Goal: Obtain resource: Download file/media

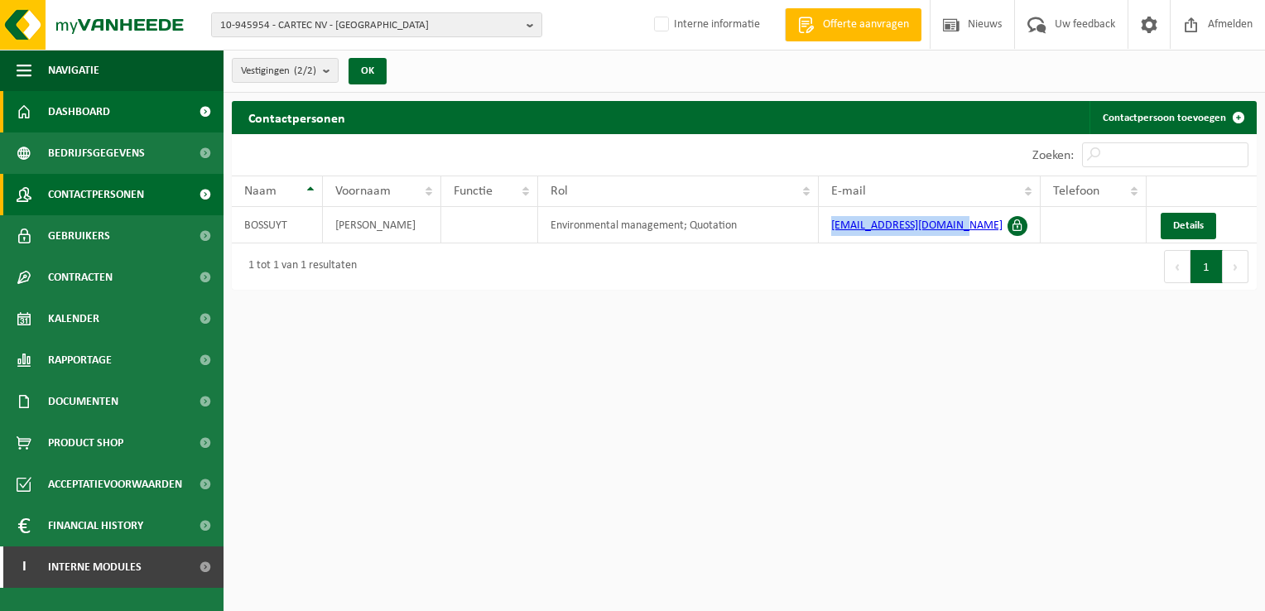
click at [89, 104] on span "Dashboard" at bounding box center [79, 111] width 62 height 41
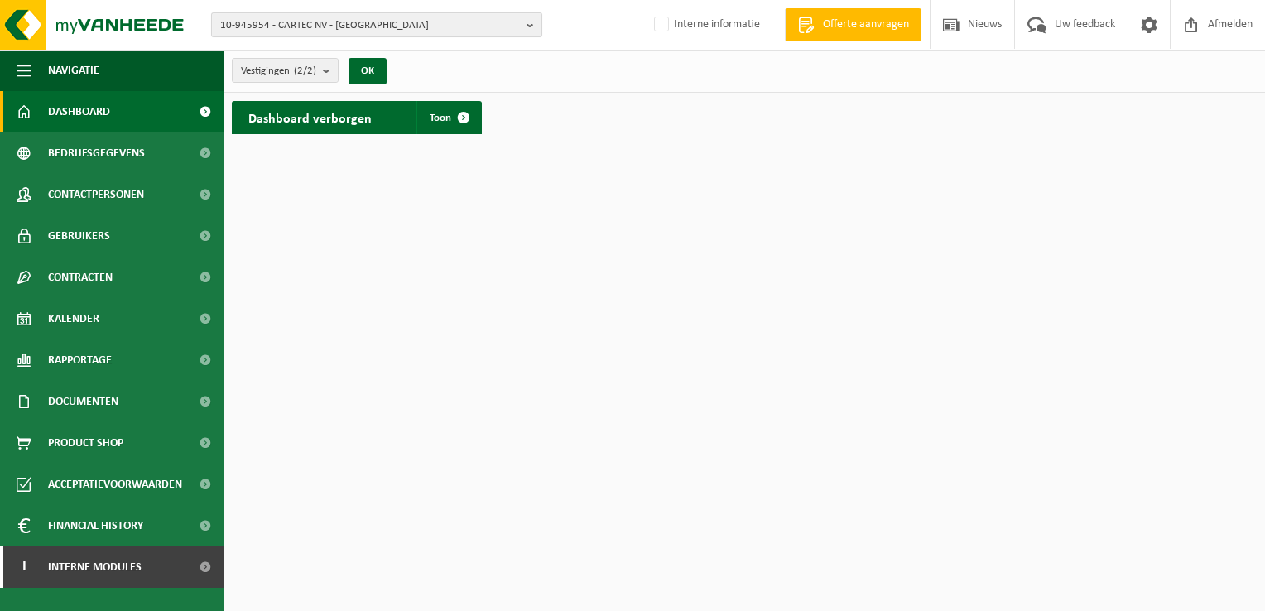
click at [531, 26] on b "button" at bounding box center [533, 24] width 15 height 23
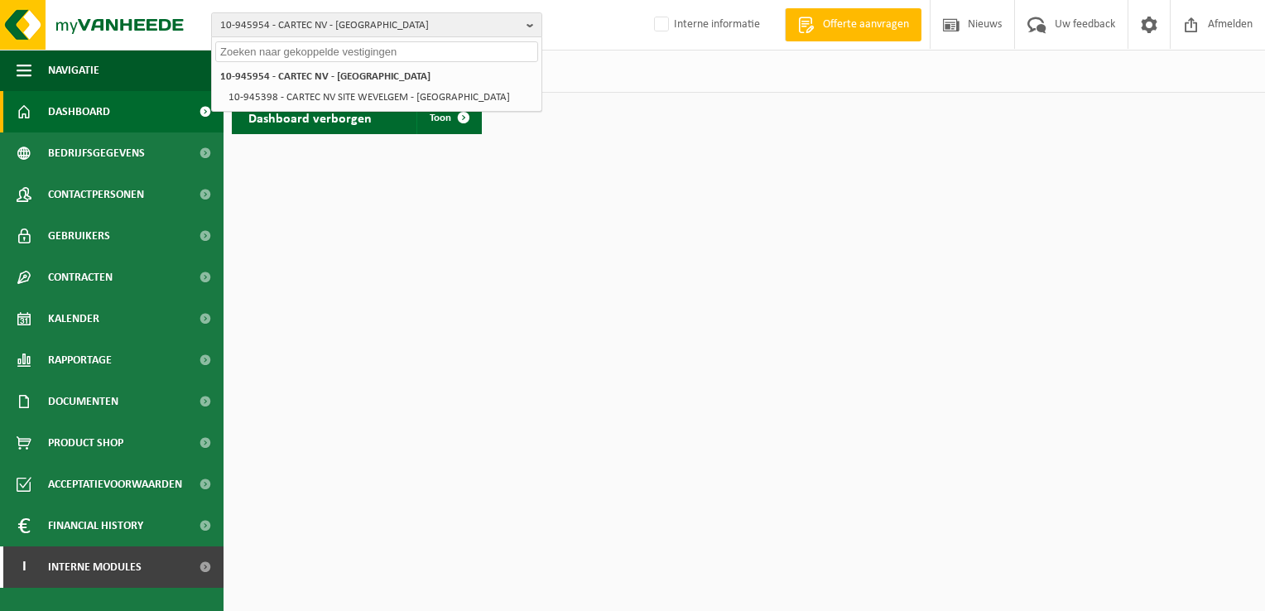
click at [442, 55] on input "text" at bounding box center [376, 51] width 323 height 21
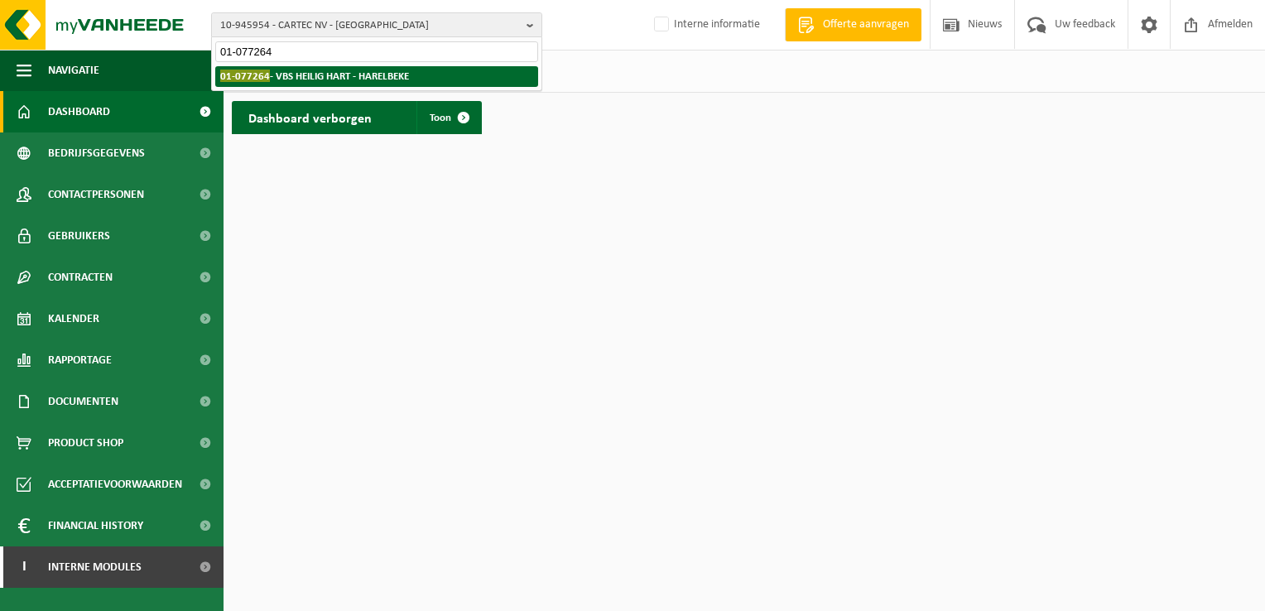
type input "01-077264"
click at [381, 77] on strong "01-077264 - VBS HEILIG HART - HARELBEKE" at bounding box center [314, 76] width 189 height 12
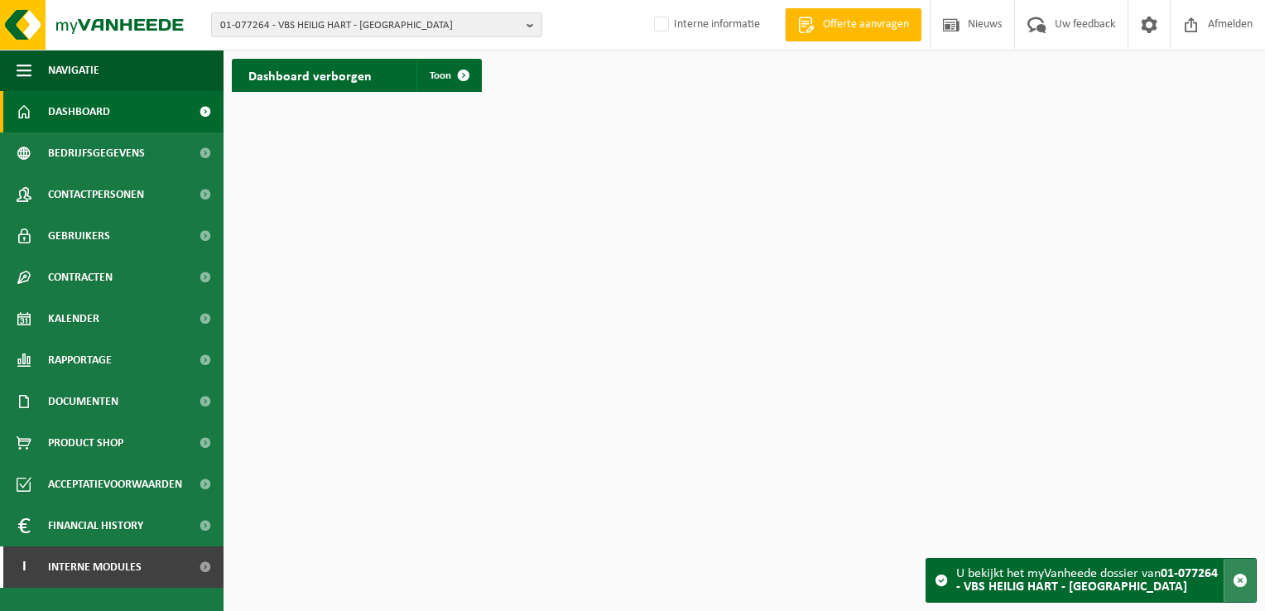
click at [1238, 581] on span "button" at bounding box center [1240, 580] width 15 height 15
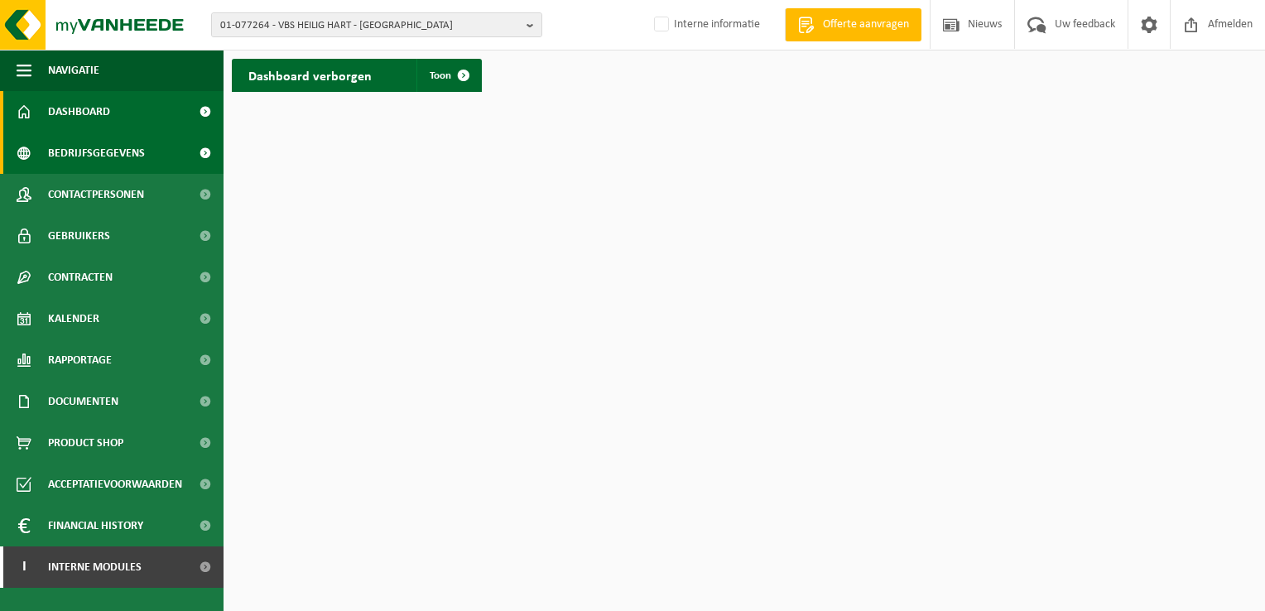
click at [133, 155] on span "Bedrijfsgegevens" at bounding box center [96, 152] width 97 height 41
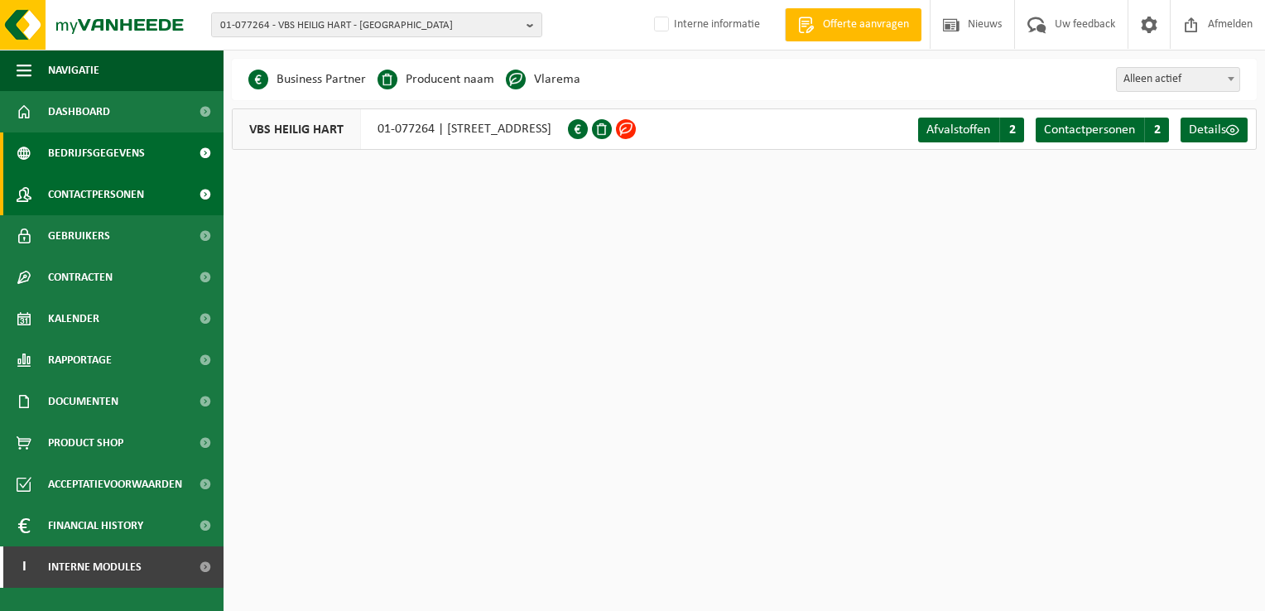
click at [116, 199] on span "Contactpersonen" at bounding box center [96, 194] width 96 height 41
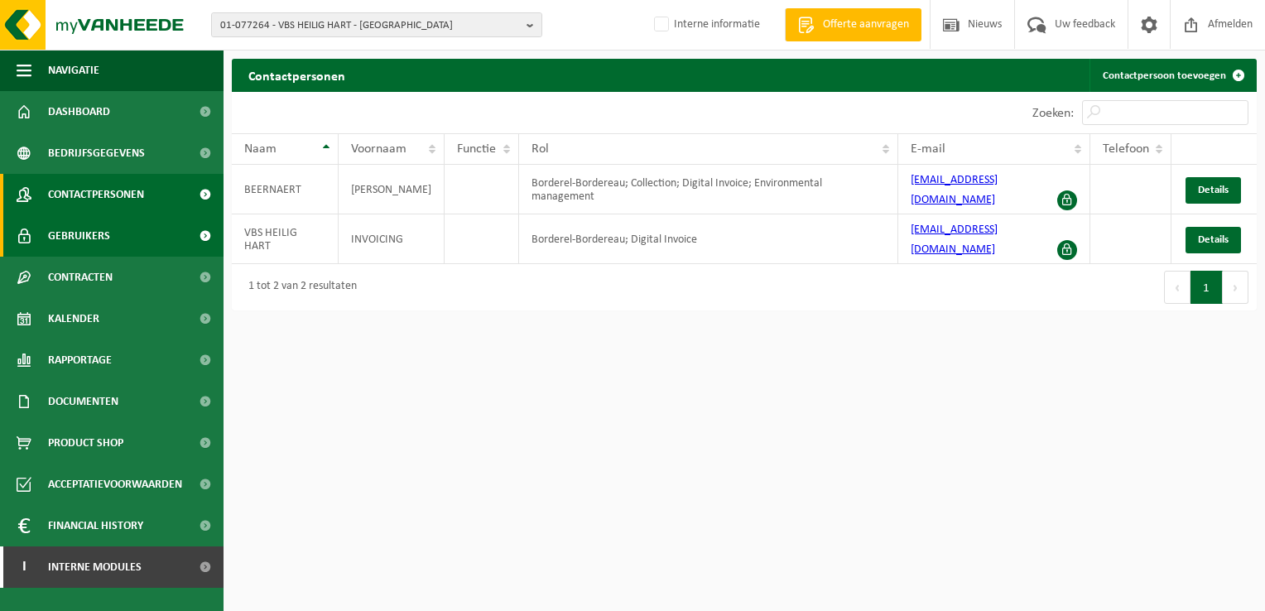
click at [91, 235] on span "Gebruikers" at bounding box center [79, 235] width 62 height 41
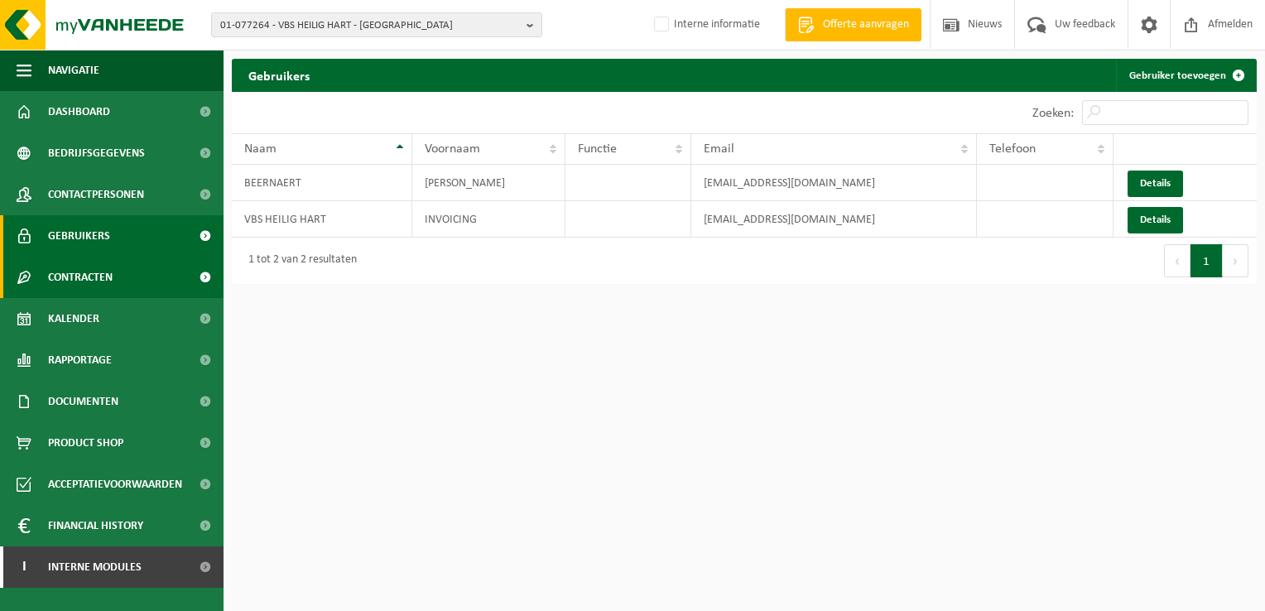
click at [80, 278] on span "Contracten" at bounding box center [80, 277] width 65 height 41
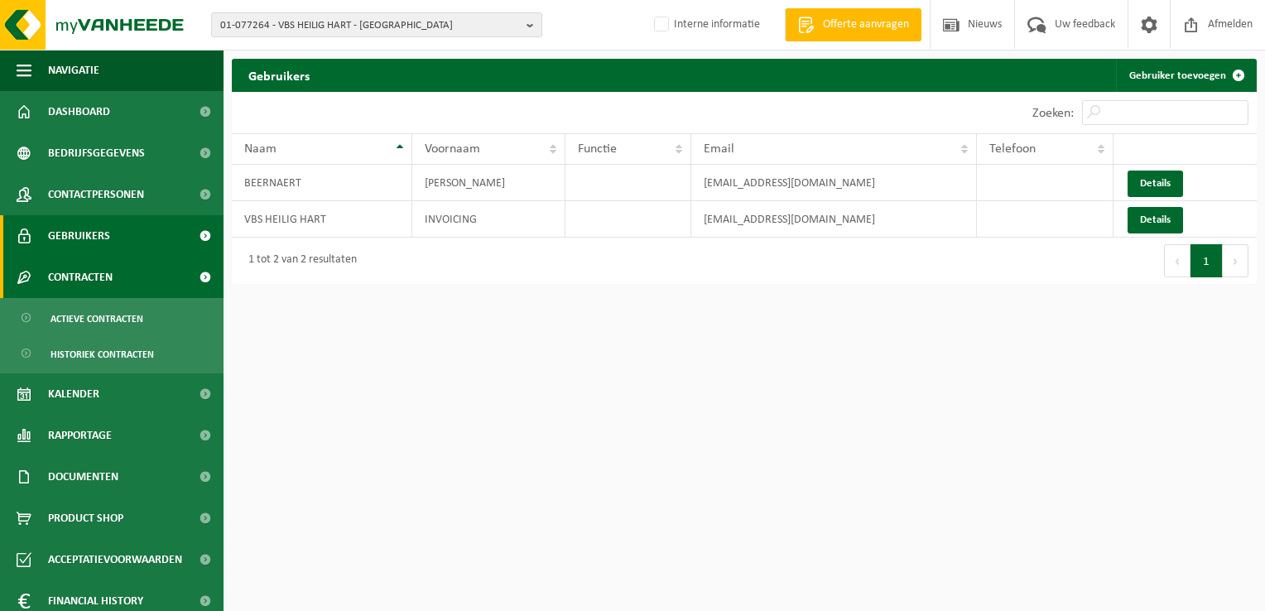
click at [80, 278] on span "Contracten" at bounding box center [80, 277] width 65 height 41
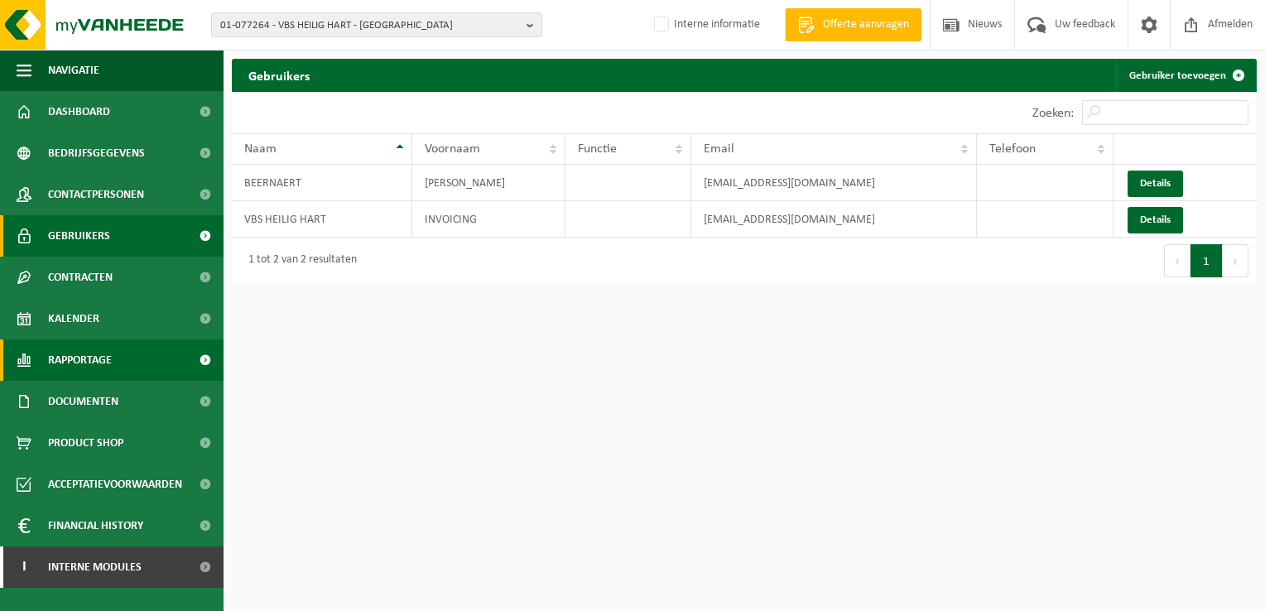
click at [79, 356] on span "Rapportage" at bounding box center [80, 359] width 64 height 41
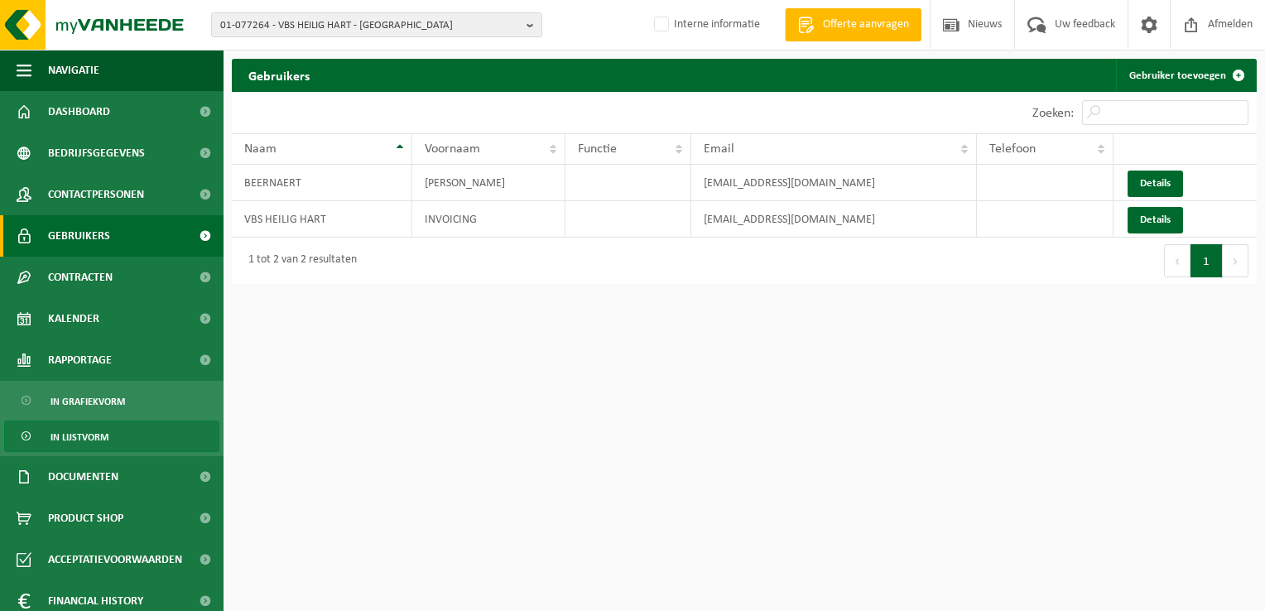
click at [85, 439] on span "In lijstvorm" at bounding box center [79, 436] width 58 height 31
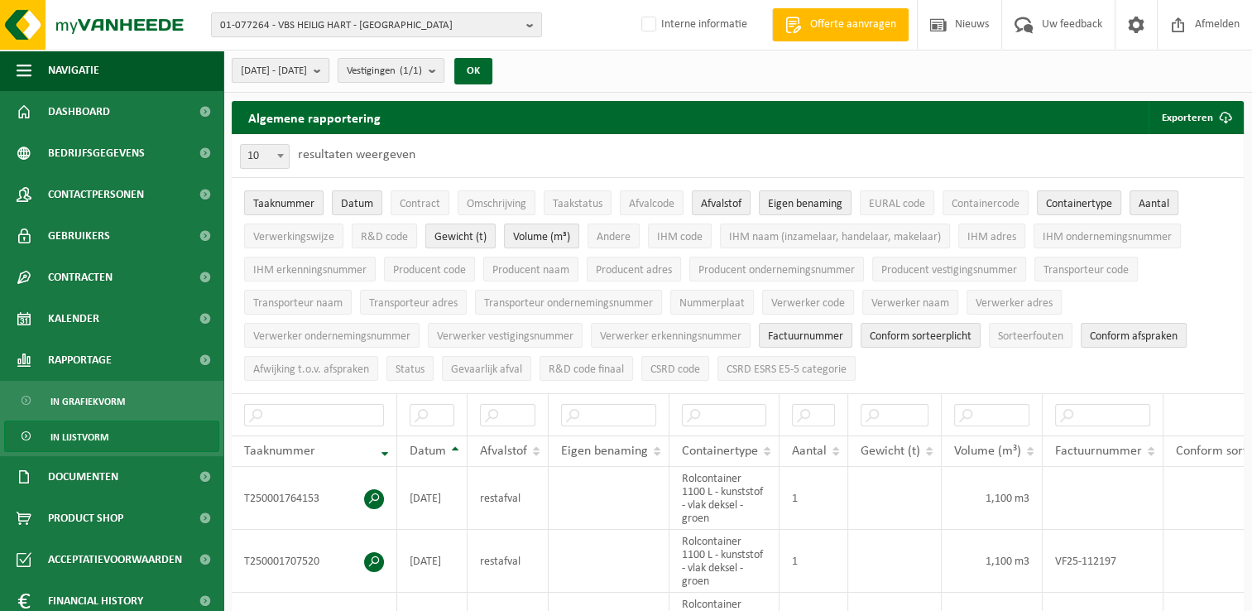
click at [305, 60] on span "[DATE] - [DATE]" at bounding box center [274, 71] width 66 height 25
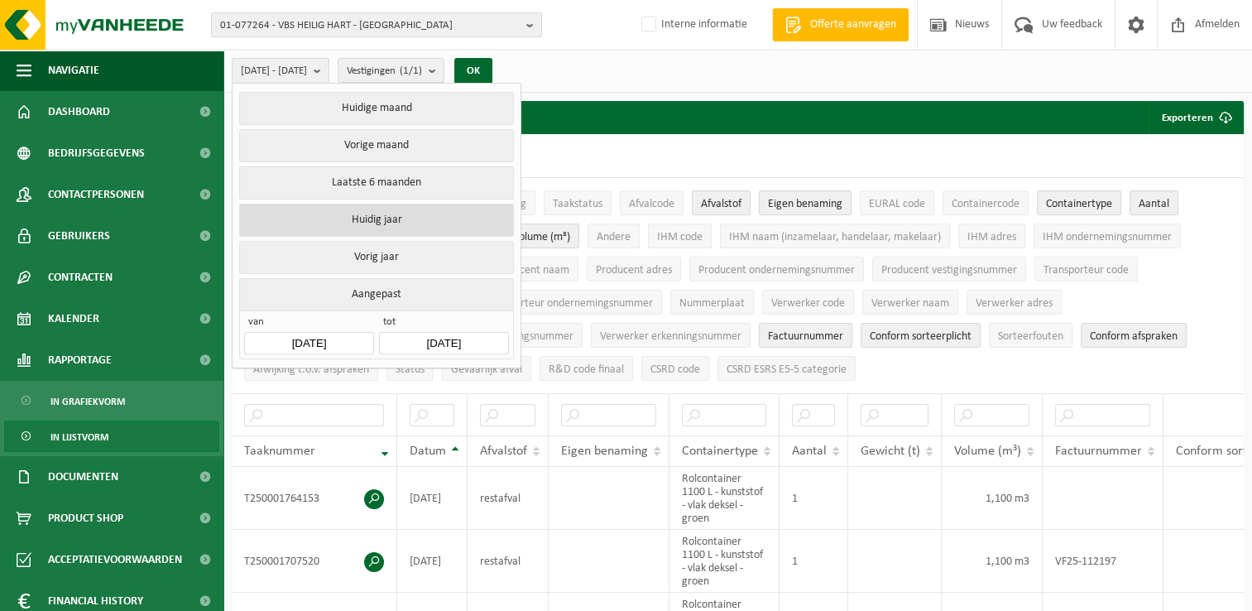
click at [349, 228] on button "Huidig jaar" at bounding box center [376, 220] width 274 height 33
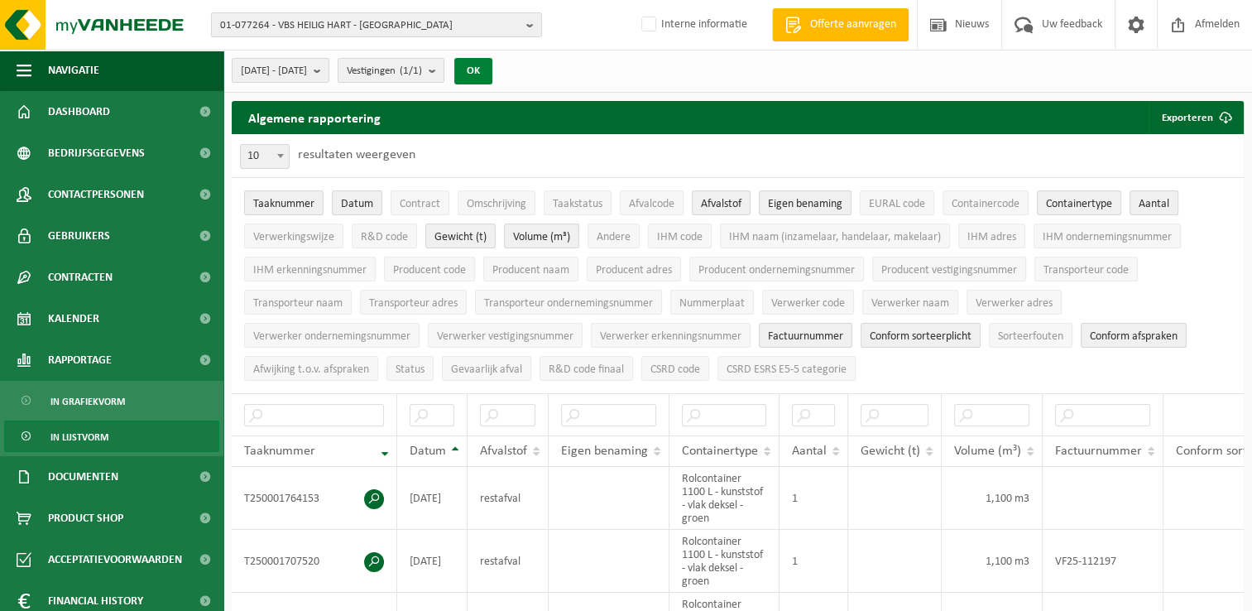
click at [493, 64] on button "OK" at bounding box center [473, 71] width 38 height 26
click at [796, 201] on span "Eigen benaming" at bounding box center [805, 204] width 75 height 12
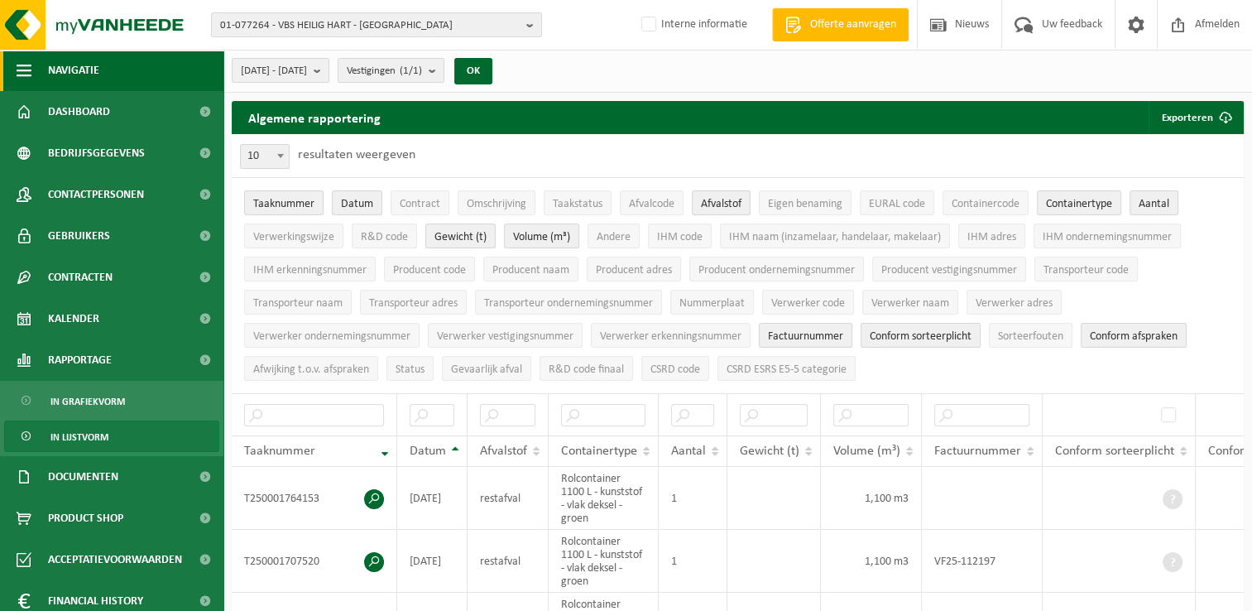
click at [31, 70] on button "Navigatie" at bounding box center [112, 70] width 224 height 41
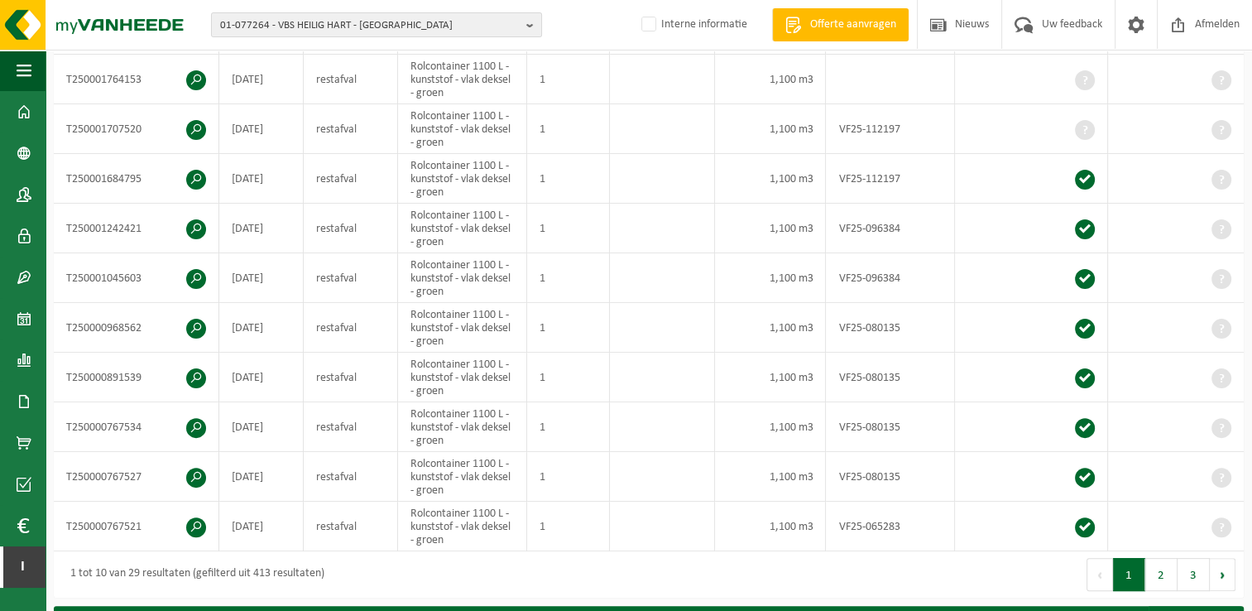
scroll to position [83, 0]
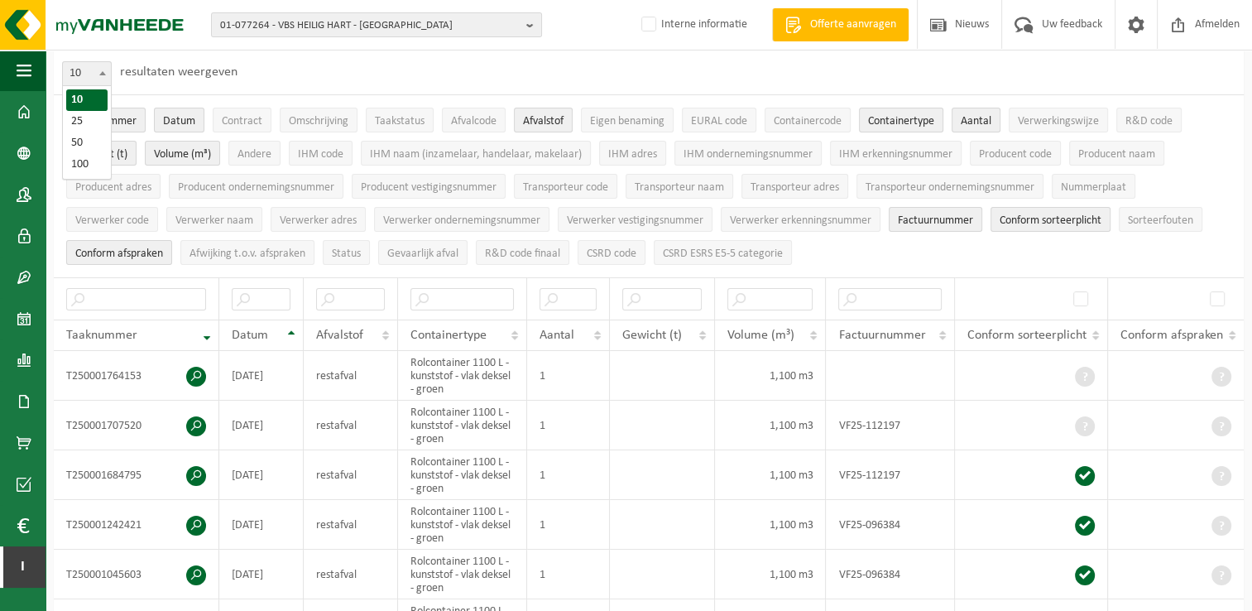
click at [81, 80] on span "10" at bounding box center [87, 73] width 48 height 23
select select "50"
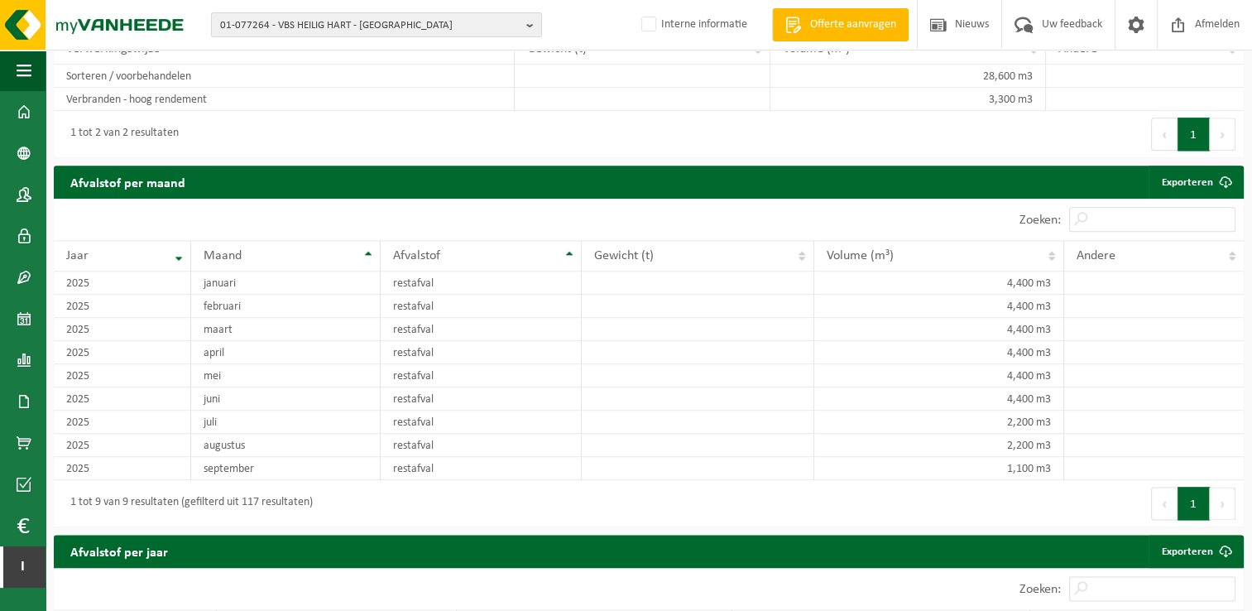
scroll to position [1987, 0]
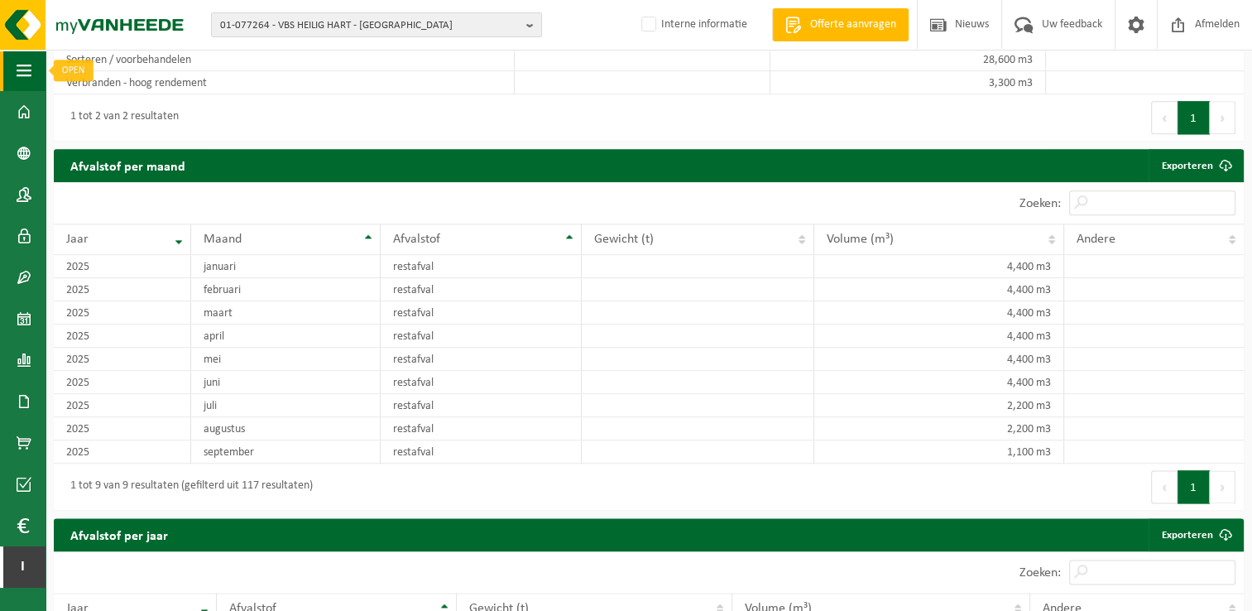
click at [30, 69] on span "button" at bounding box center [24, 70] width 15 height 41
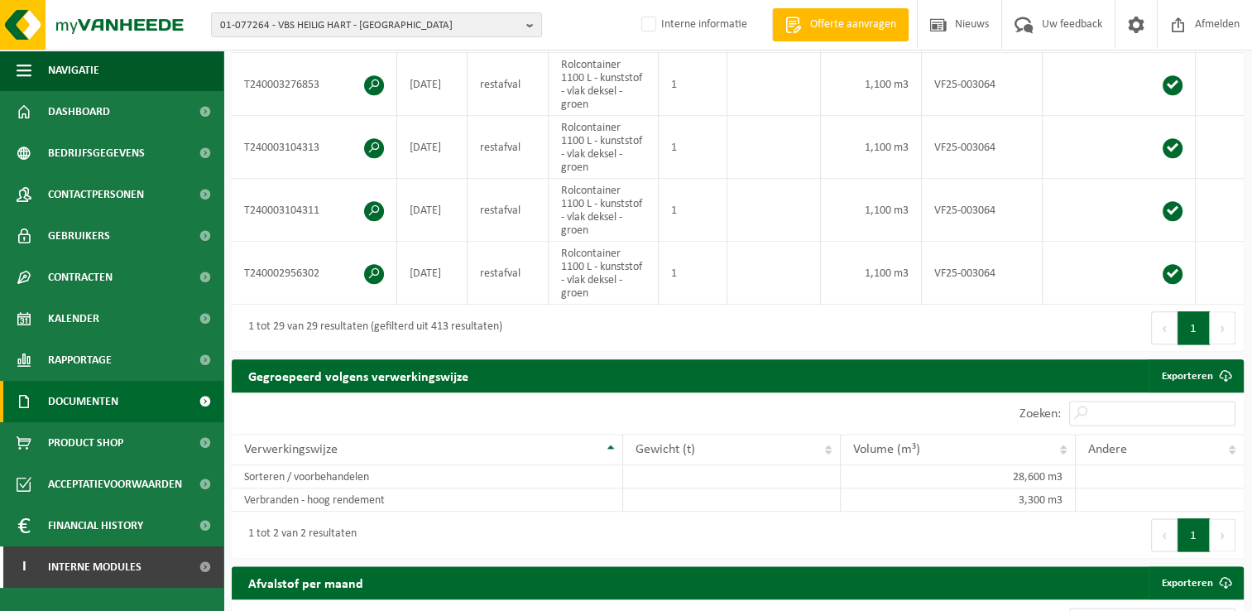
click at [108, 402] on span "Documenten" at bounding box center [83, 401] width 70 height 41
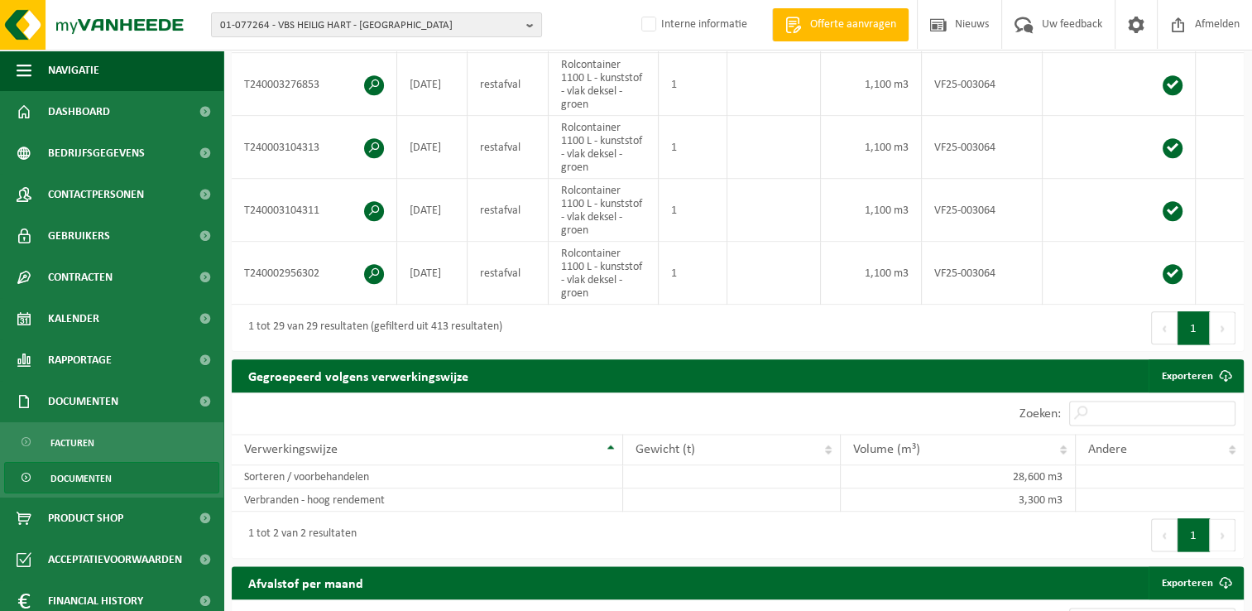
click at [94, 477] on span "Documenten" at bounding box center [80, 478] width 61 height 31
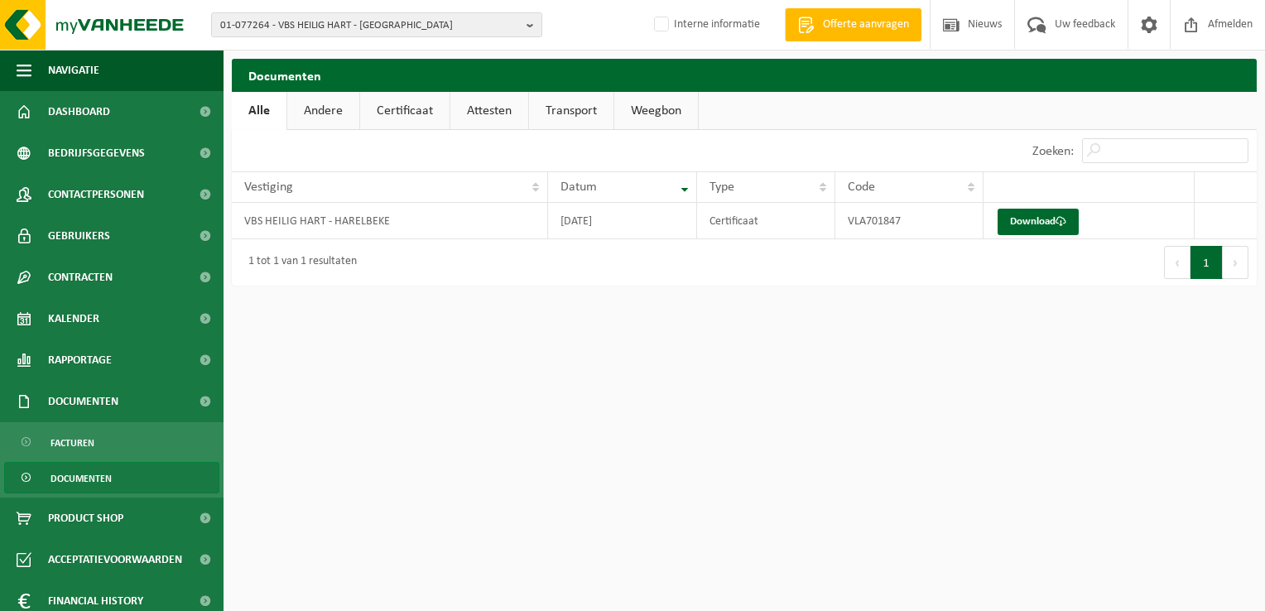
click at [404, 108] on link "Certificaat" at bounding box center [404, 111] width 89 height 38
click at [1036, 222] on link "Download" at bounding box center [1038, 222] width 81 height 26
click at [89, 115] on span "Dashboard" at bounding box center [79, 111] width 62 height 41
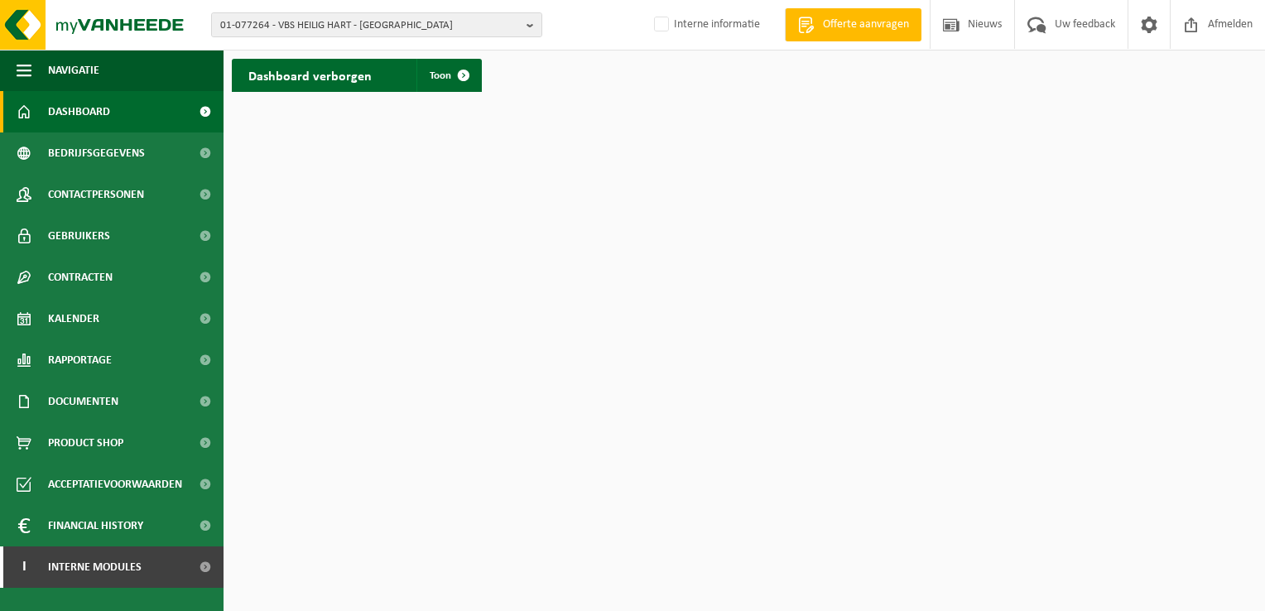
click at [107, 121] on span "Dashboard" at bounding box center [79, 111] width 62 height 41
click at [461, 75] on span at bounding box center [463, 75] width 33 height 33
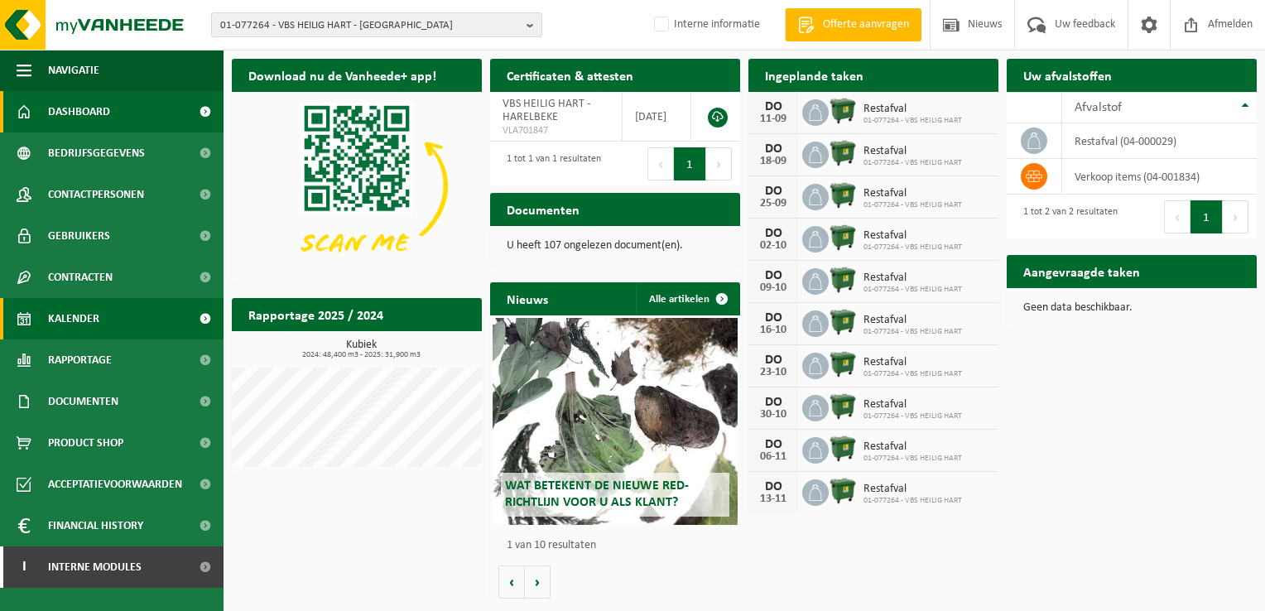
click at [79, 320] on span "Kalender" at bounding box center [73, 318] width 51 height 41
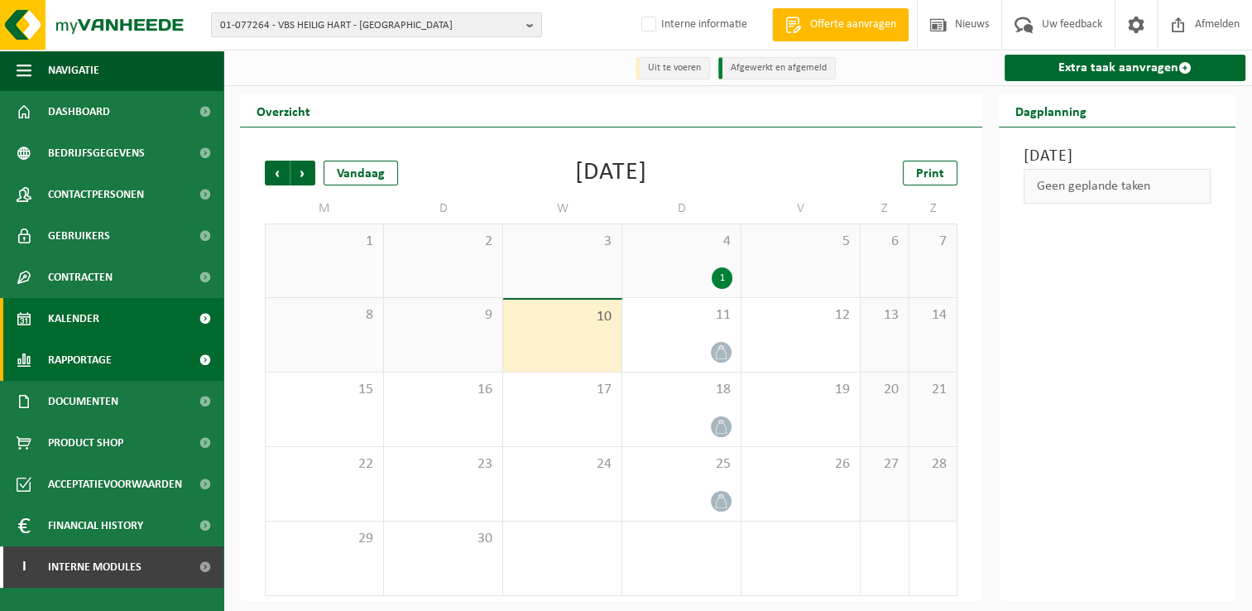
click at [83, 359] on span "Rapportage" at bounding box center [80, 359] width 64 height 41
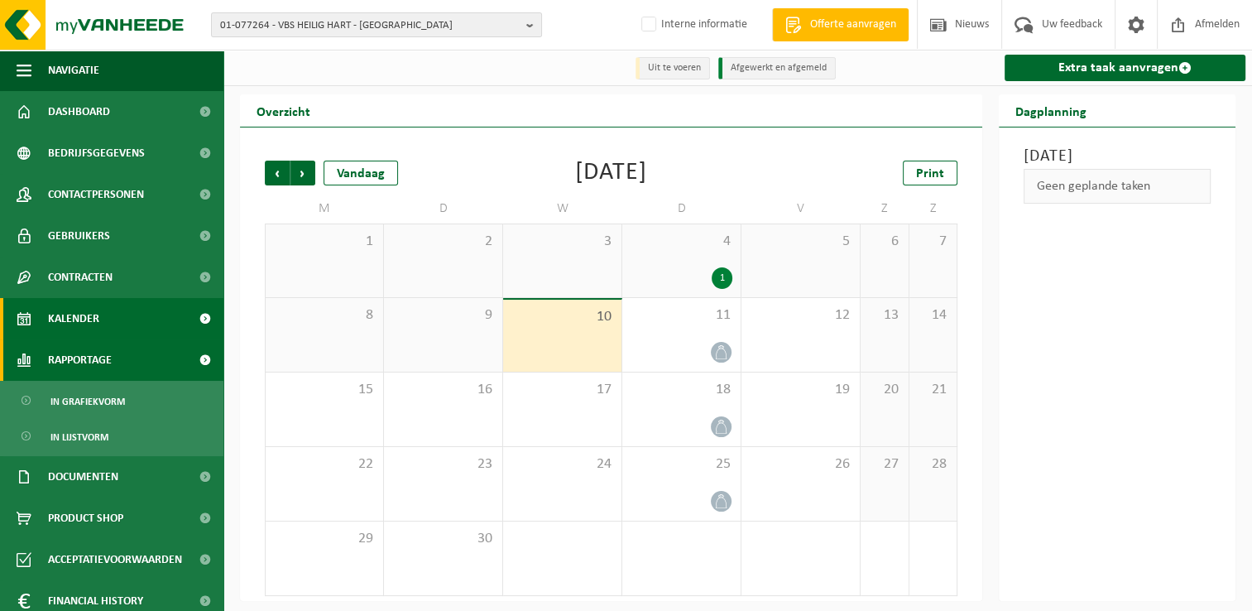
click at [95, 358] on span "Rapportage" at bounding box center [80, 359] width 64 height 41
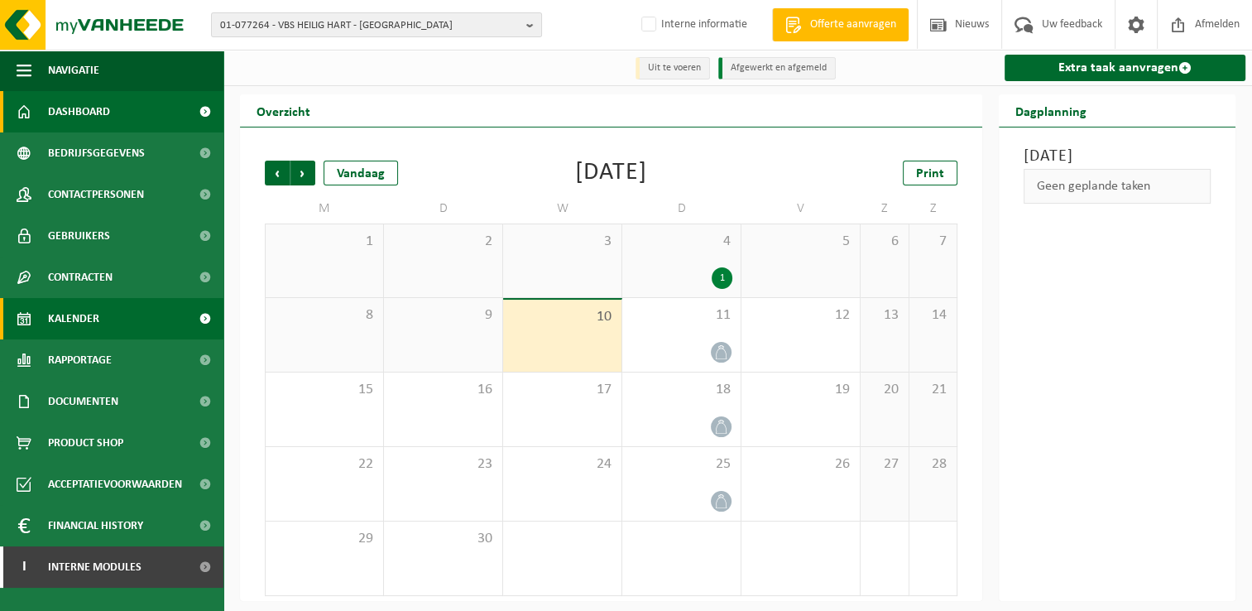
click at [104, 118] on span "Dashboard" at bounding box center [79, 111] width 62 height 41
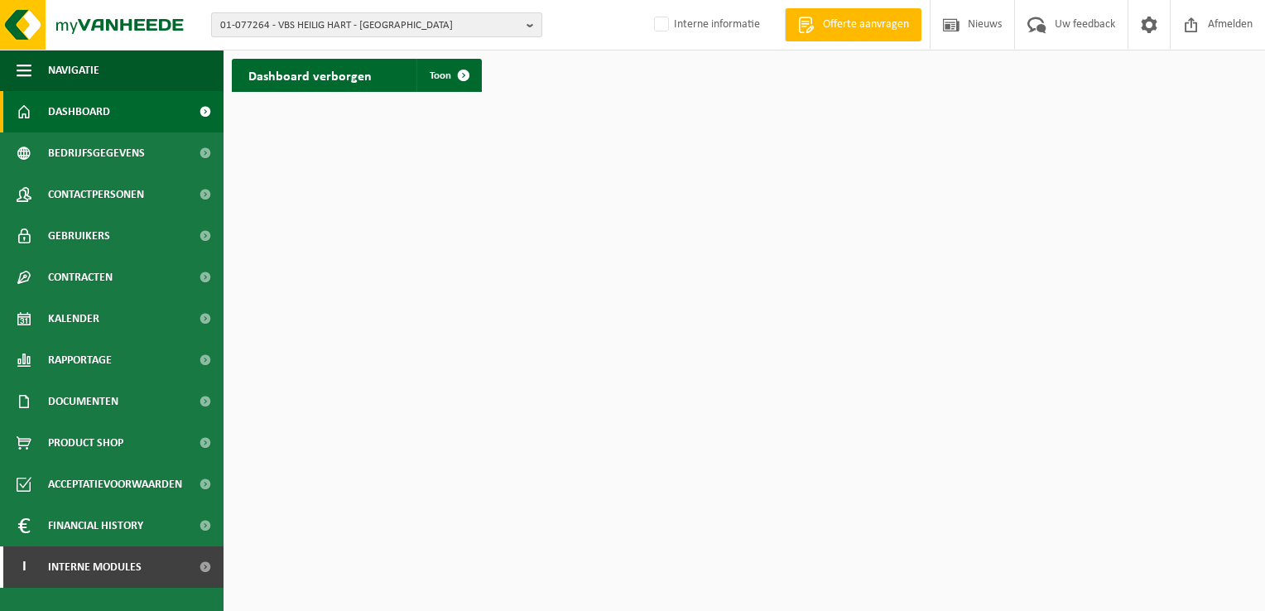
click at [354, 28] on span "01-077264 - VBS HEILIG HART - [GEOGRAPHIC_DATA]" at bounding box center [370, 25] width 300 height 25
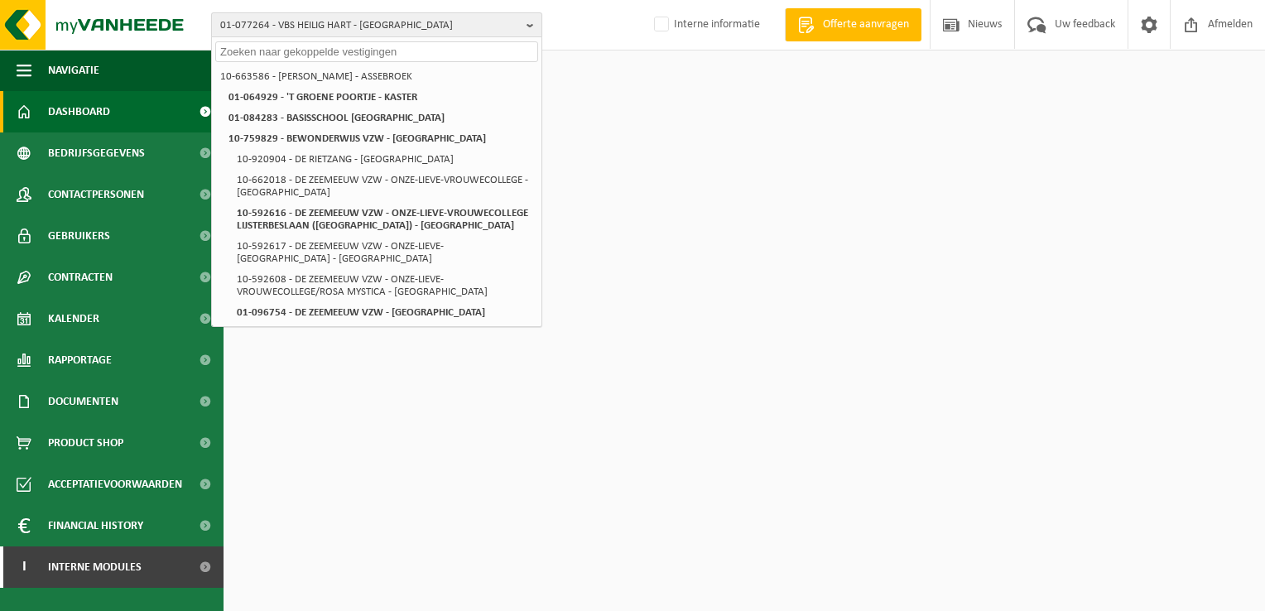
click at [354, 28] on span "01-077264 - VBS HEILIG HART - [GEOGRAPHIC_DATA]" at bounding box center [370, 25] width 300 height 25
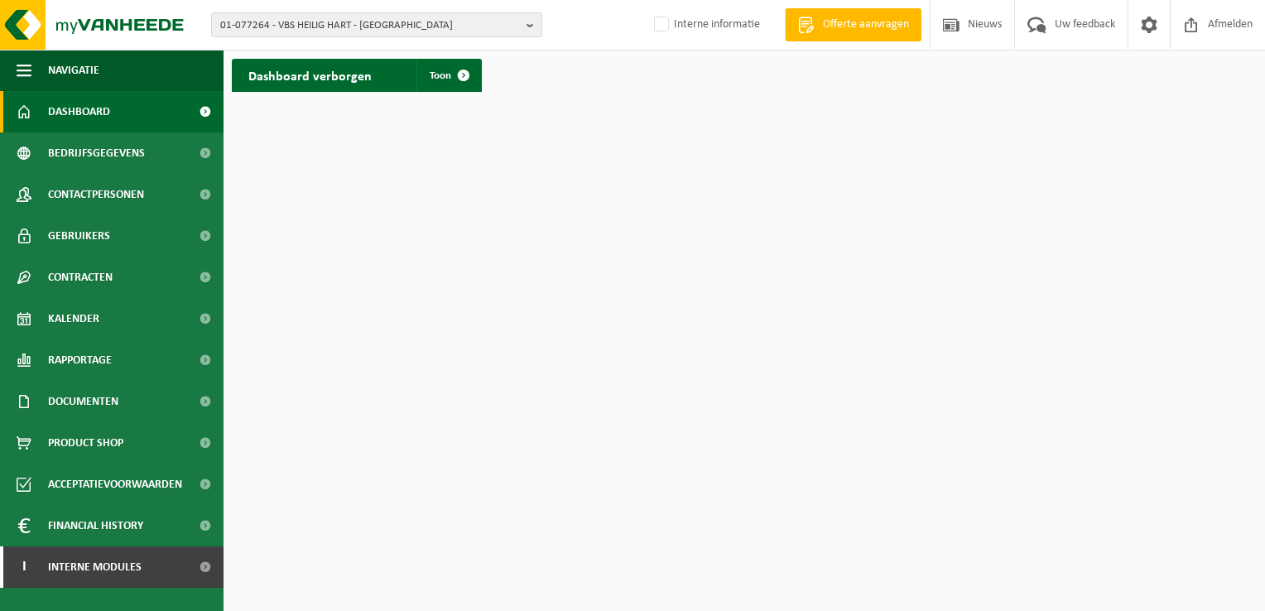
click at [113, 110] on link "Dashboard" at bounding box center [112, 111] width 224 height 41
click at [108, 147] on span "Bedrijfsgegevens" at bounding box center [96, 152] width 97 height 41
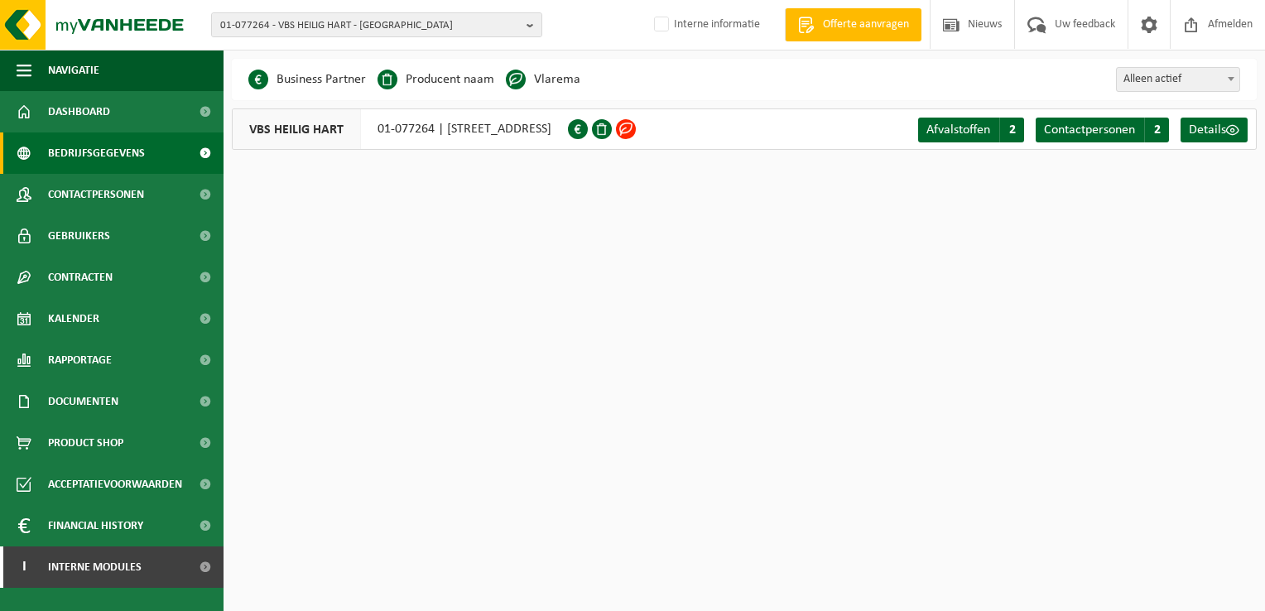
click at [636, 125] on span at bounding box center [626, 129] width 20 height 20
click at [636, 132] on span at bounding box center [626, 129] width 20 height 20
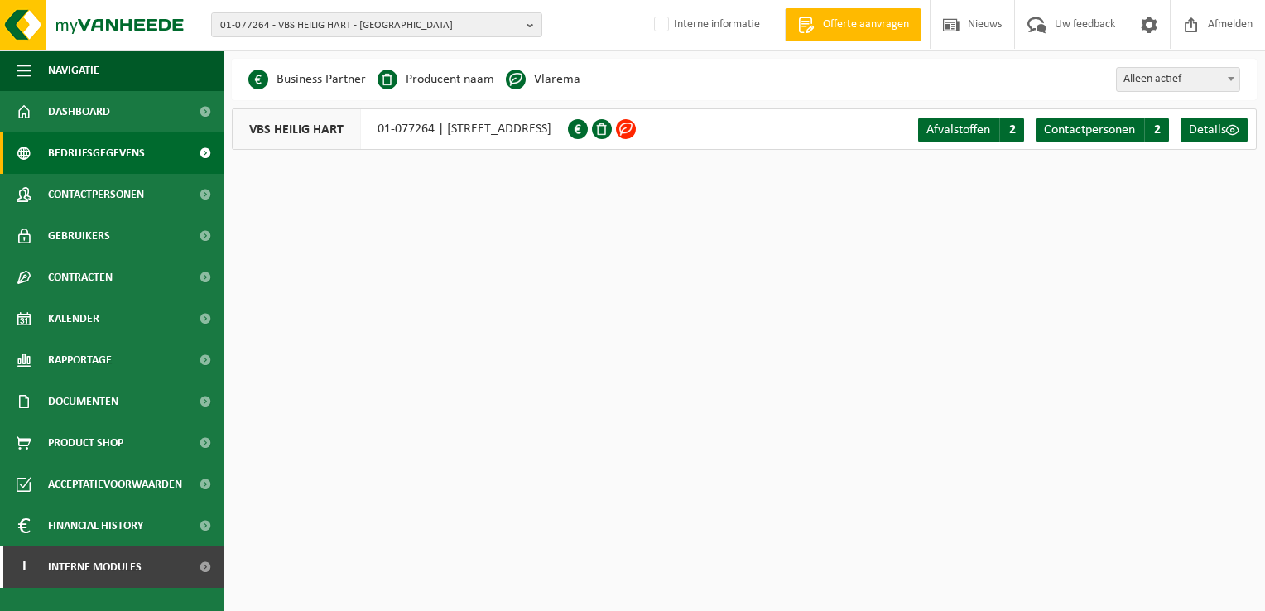
click at [636, 132] on span at bounding box center [626, 129] width 20 height 20
click at [935, 124] on span "Afvalstoffen" at bounding box center [958, 129] width 64 height 13
click at [84, 107] on span "Dashboard" at bounding box center [79, 111] width 62 height 41
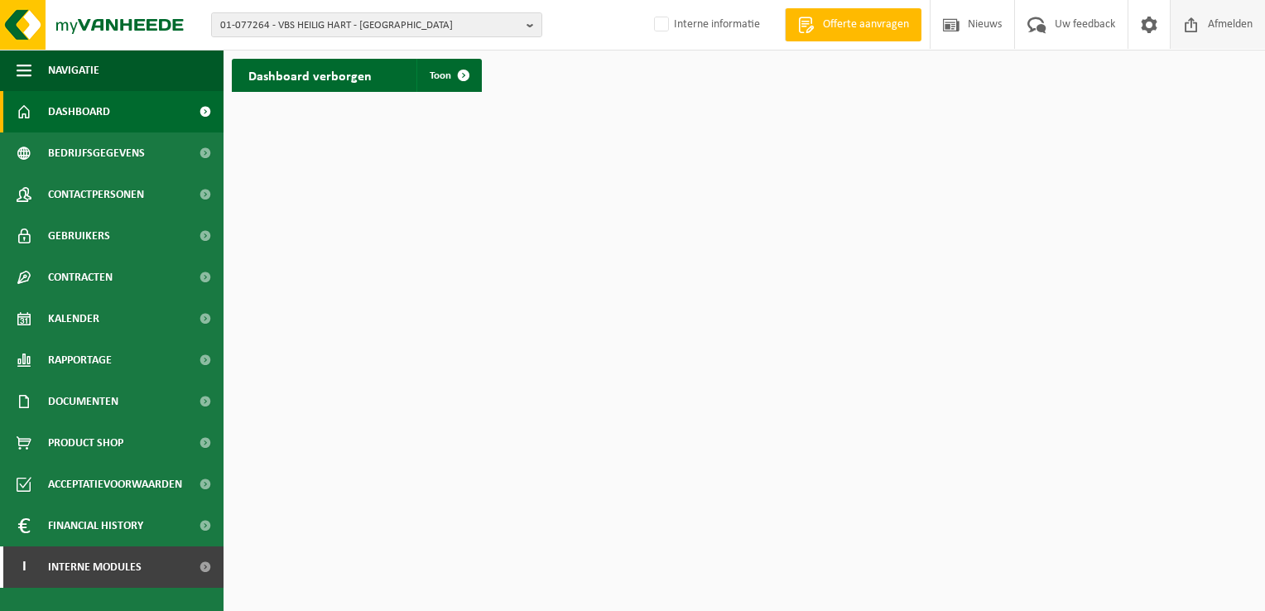
click at [1223, 22] on span "Afmelden" at bounding box center [1230, 24] width 53 height 49
